Goal: Information Seeking & Learning: Learn about a topic

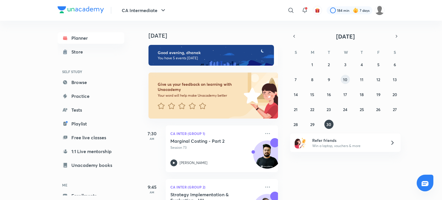
click at [347, 77] on abbr "10" at bounding box center [345, 79] width 4 height 5
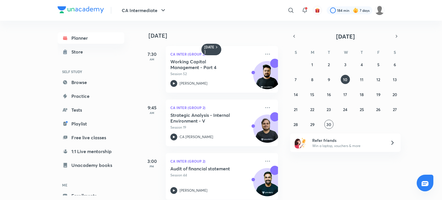
scroll to position [9, 0]
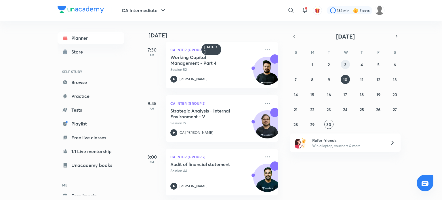
click at [343, 65] on button "3" at bounding box center [345, 64] width 9 height 9
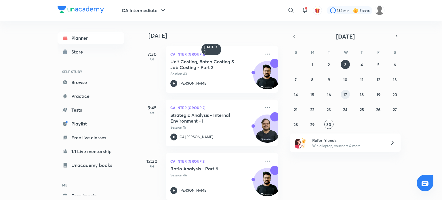
click at [347, 95] on abbr "17" at bounding box center [346, 94] width 4 height 5
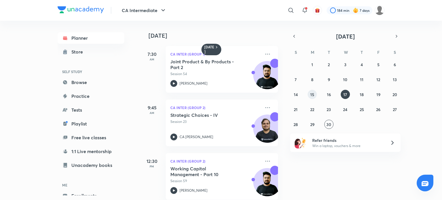
click at [312, 95] on abbr "15" at bounding box center [313, 94] width 4 height 5
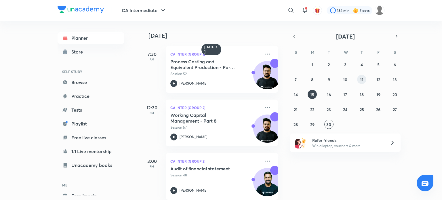
click at [363, 79] on abbr "11" at bounding box center [361, 79] width 3 height 5
click at [379, 81] on abbr "12" at bounding box center [379, 79] width 4 height 5
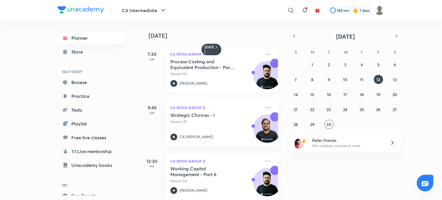
click at [176, 85] on icon at bounding box center [174, 83] width 7 height 7
